Goal: Information Seeking & Learning: Understand process/instructions

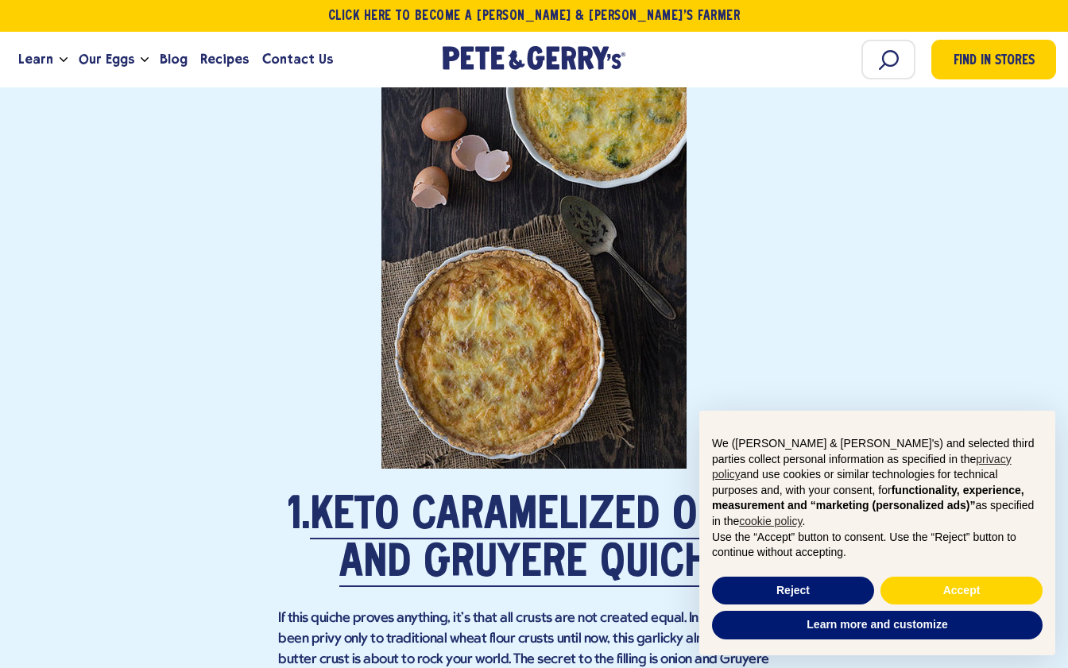
scroll to position [1631, 0]
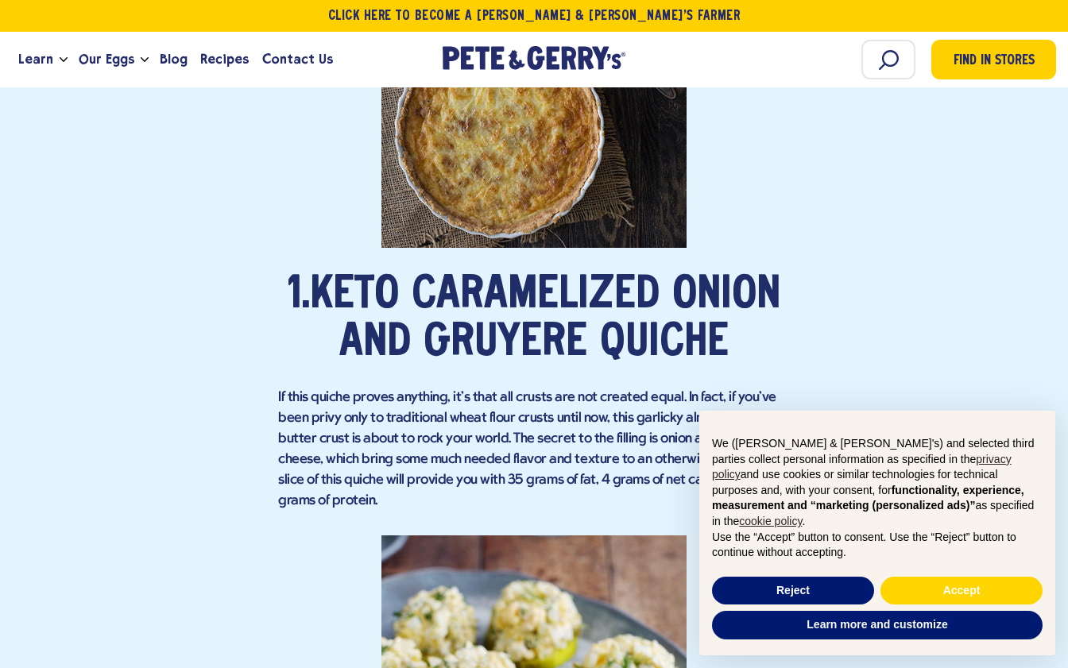
click at [571, 303] on link "Keto Caramelized Onion and Gruyere Quiche" at bounding box center [545, 320] width 470 height 92
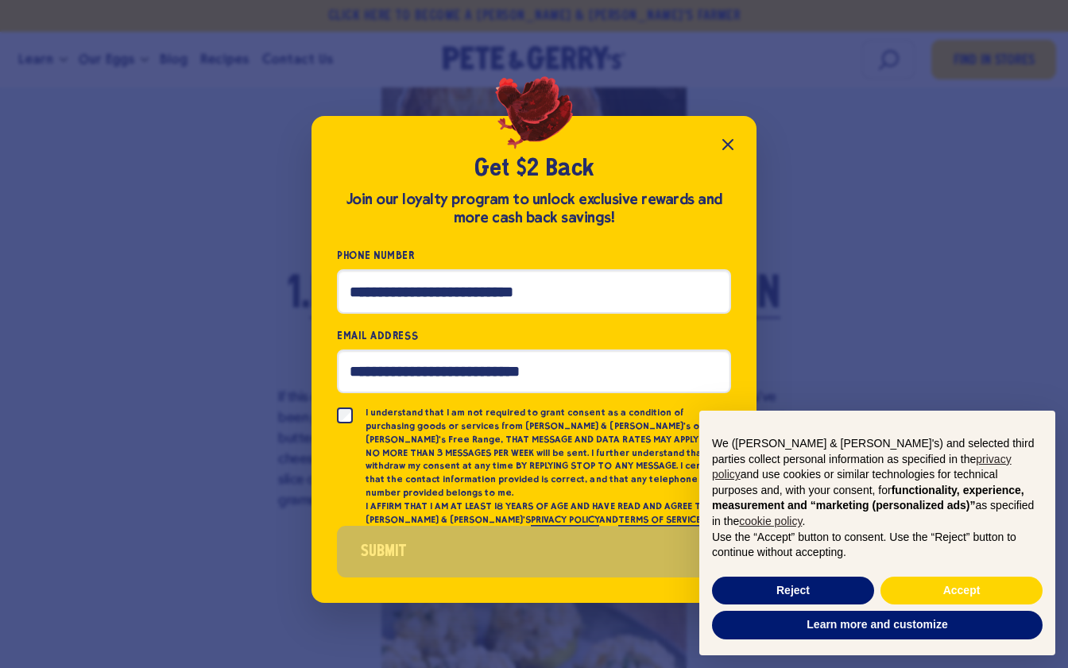
click at [733, 153] on icon "Close popup" at bounding box center [727, 144] width 19 height 19
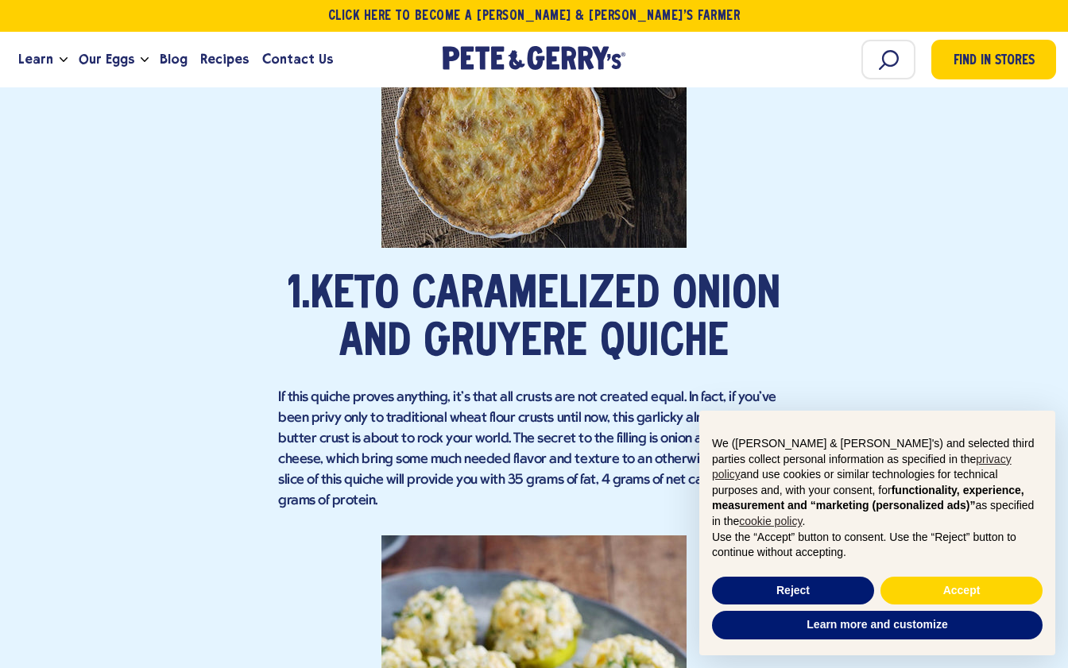
click at [540, 302] on link "Keto Caramelized Onion and Gruyere Quiche" at bounding box center [545, 320] width 470 height 92
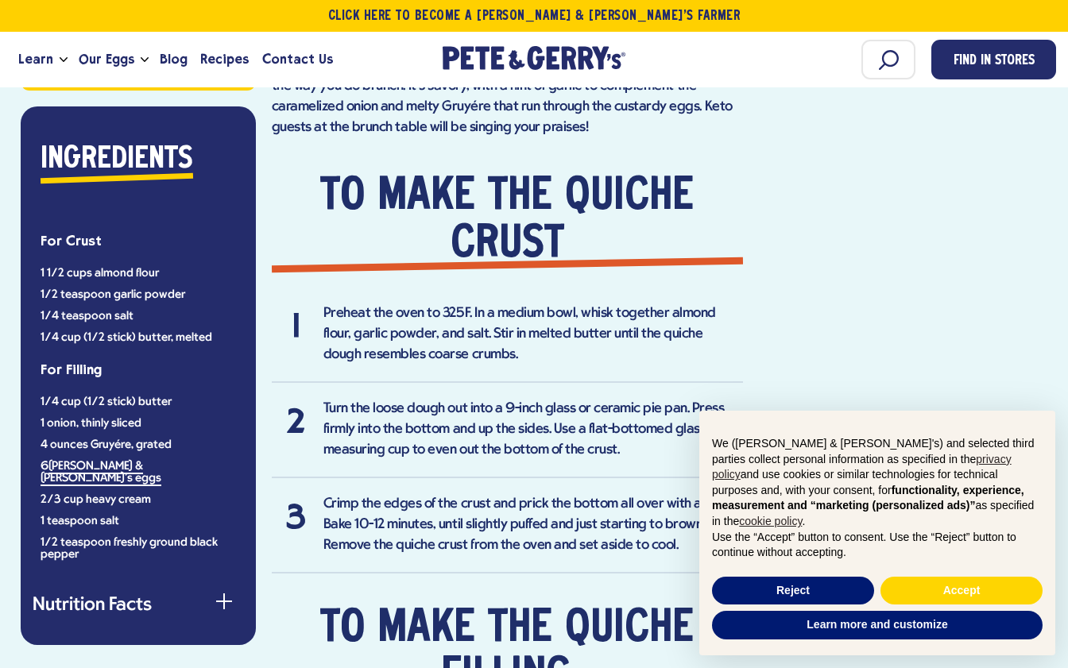
scroll to position [953, 0]
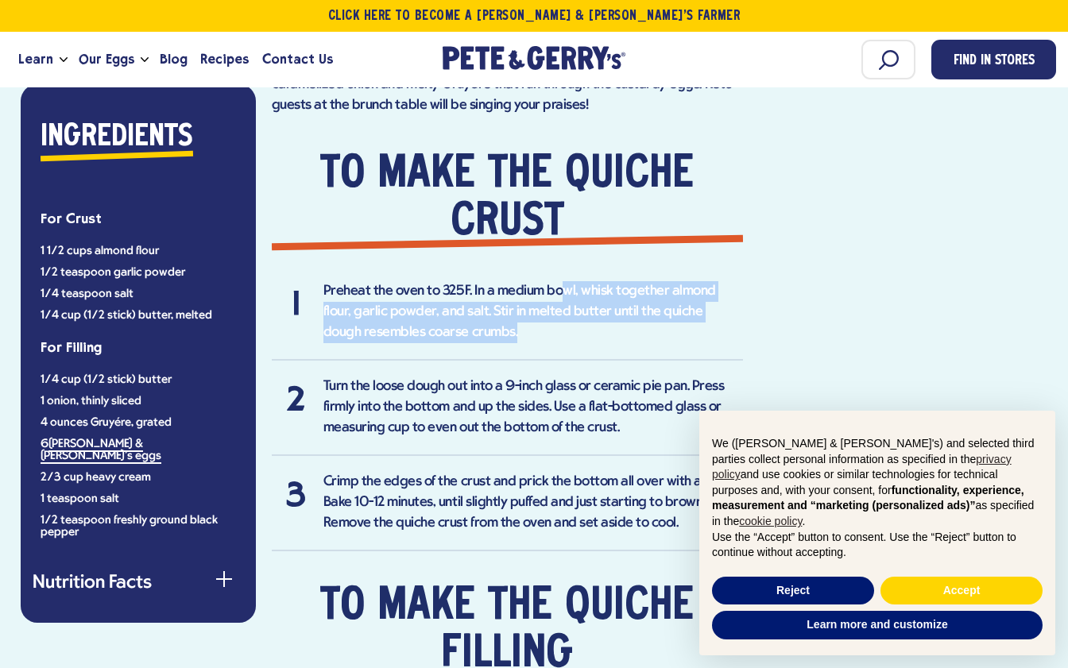
drag, startPoint x: 563, startPoint y: 290, endPoint x: 555, endPoint y: 326, distance: 36.5
click at [555, 326] on li "Preheat the oven to 325F. In a medium bowl, whisk together almond flour, garlic…" at bounding box center [507, 320] width 471 height 79
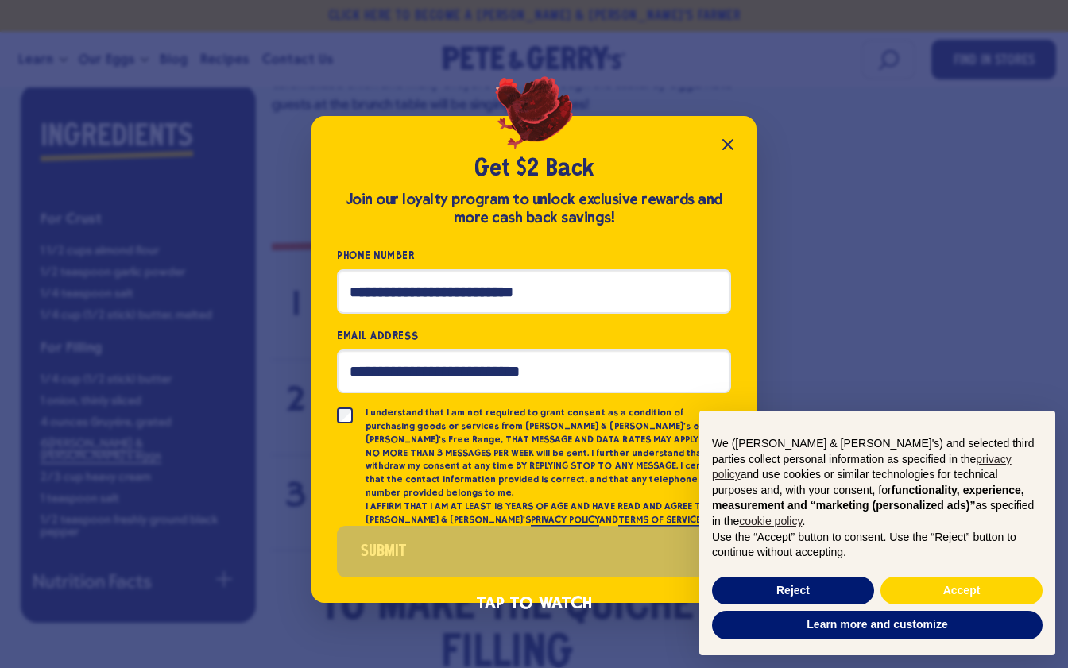
click at [734, 153] on icon "Close popup" at bounding box center [727, 144] width 19 height 19
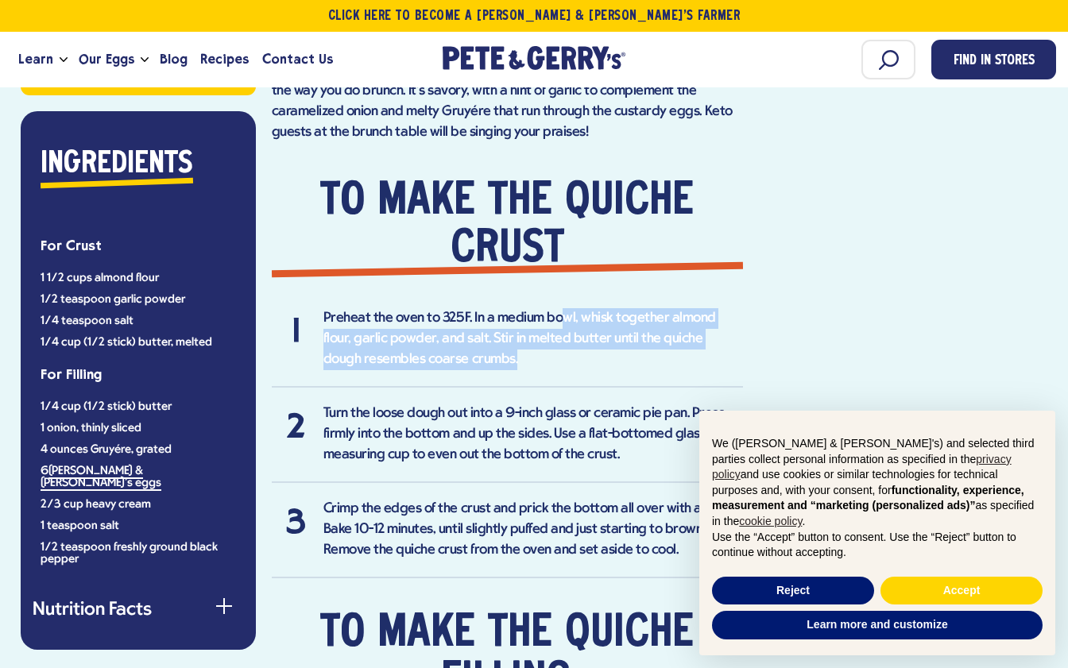
scroll to position [1026, 0]
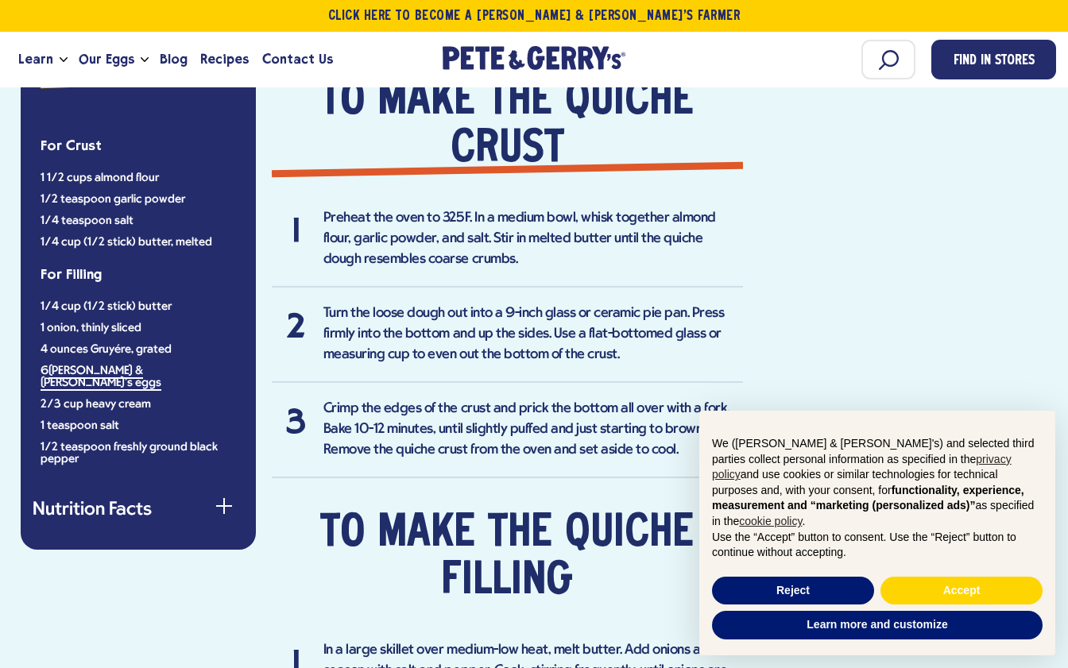
click at [577, 313] on li "Turn the loose dough out into a 9-inch glass or ceramic pie pan. Press firmly i…" at bounding box center [507, 343] width 471 height 79
